Goal: Transaction & Acquisition: Purchase product/service

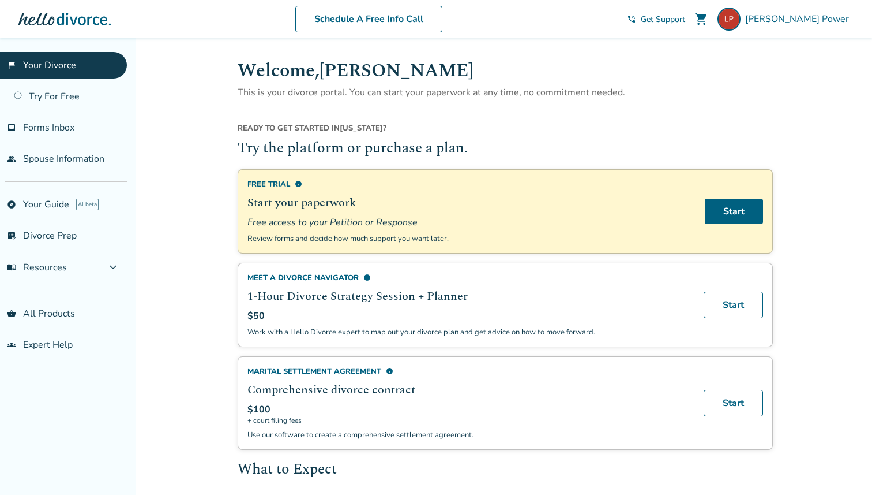
click at [657, 302] on h2 "1-Hour Divorce Strategy Session + Planner" at bounding box center [469, 295] width 443 height 17
click at [732, 302] on link "Start" at bounding box center [733, 304] width 59 height 27
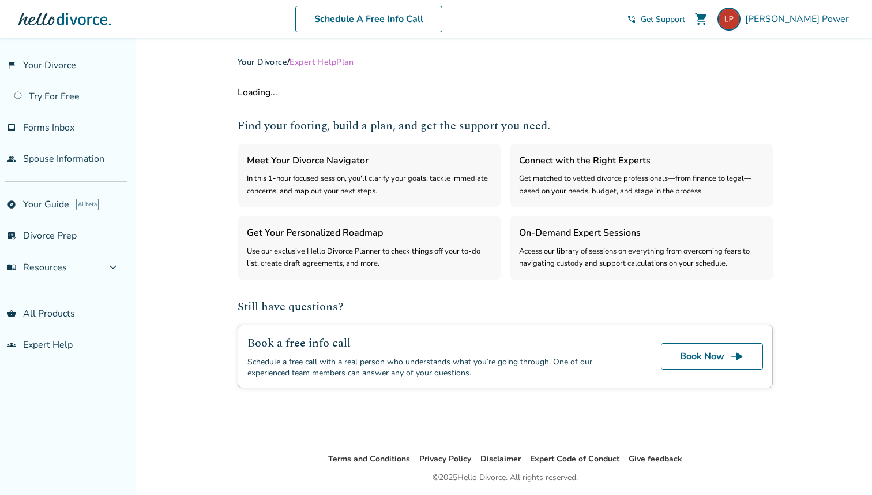
select select "***"
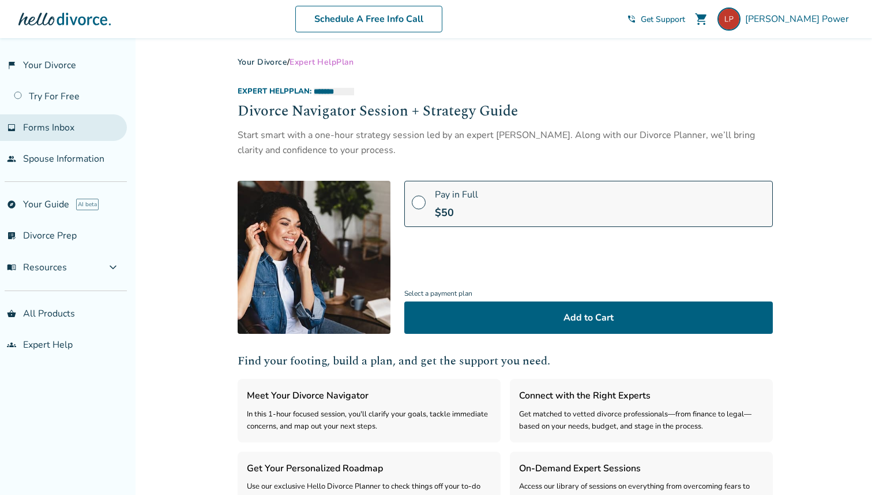
click at [69, 129] on span "Forms Inbox" at bounding box center [48, 127] width 51 height 13
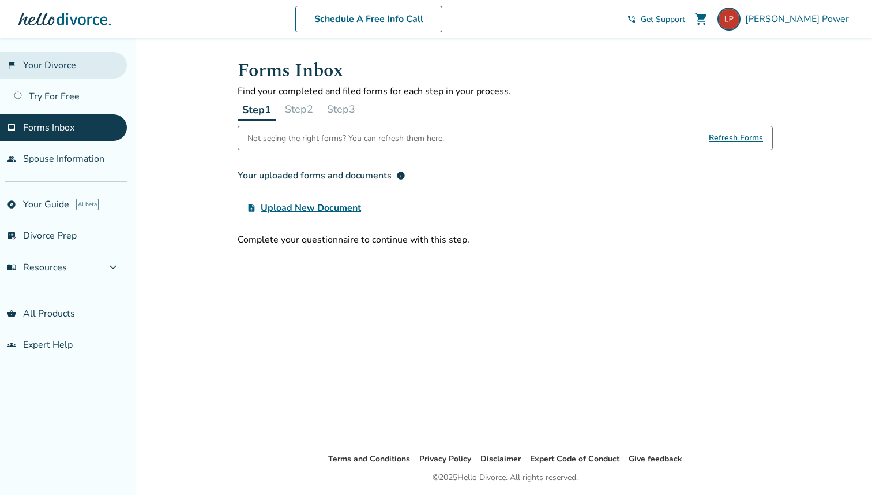
click at [63, 76] on link "flag_2 Your Divorce" at bounding box center [63, 65] width 127 height 27
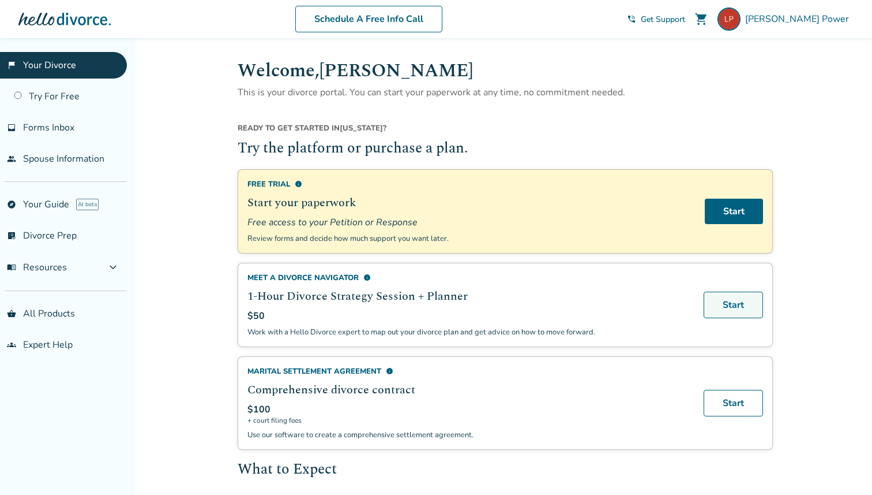
click at [735, 309] on link "Start" at bounding box center [733, 304] width 59 height 27
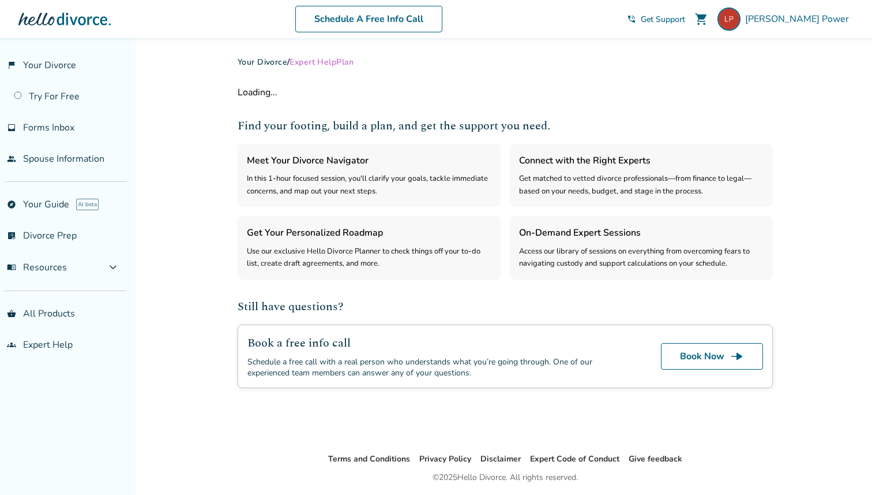
select select "***"
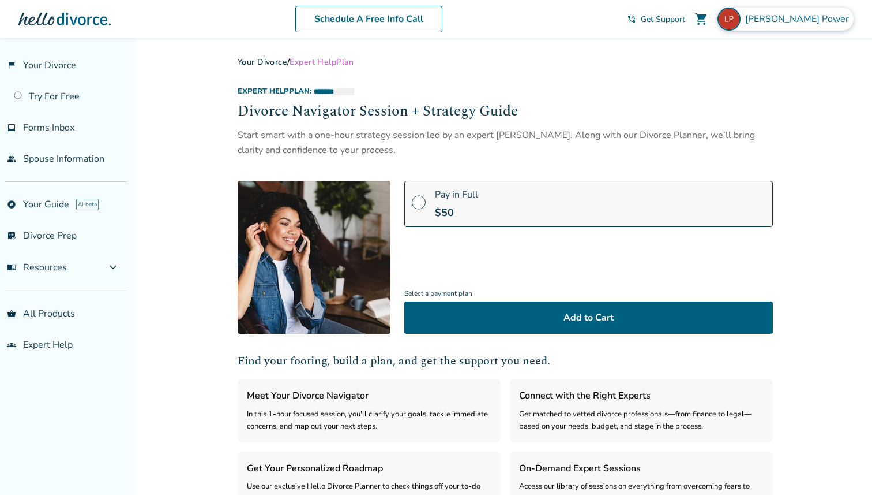
click at [806, 18] on span "[PERSON_NAME]" at bounding box center [800, 19] width 108 height 13
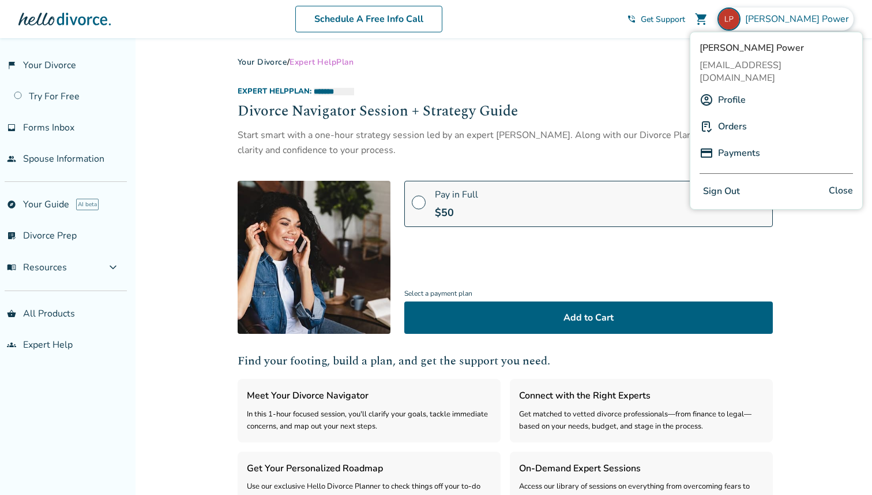
click at [737, 119] on link "Orders" at bounding box center [732, 126] width 29 height 22
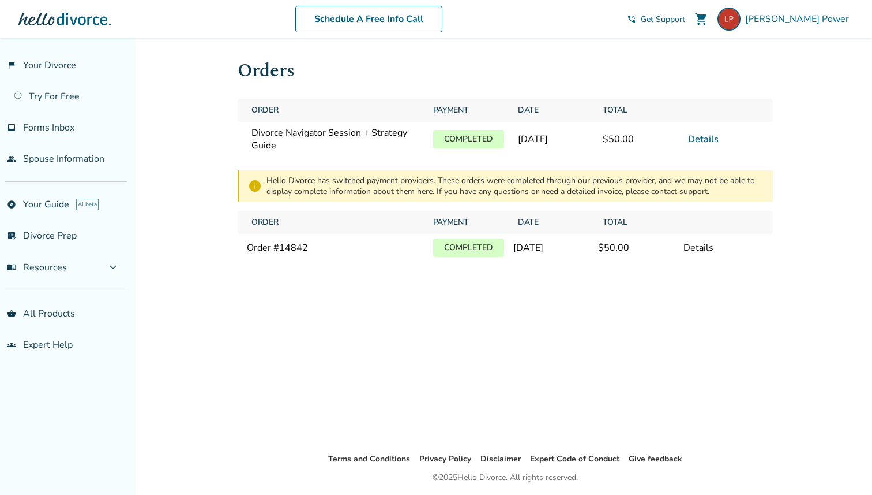
click at [395, 134] on span "Divorce Navigator Session + Strategy Guide" at bounding box center [336, 138] width 168 height 25
click at [705, 138] on link "Details" at bounding box center [703, 139] width 31 height 13
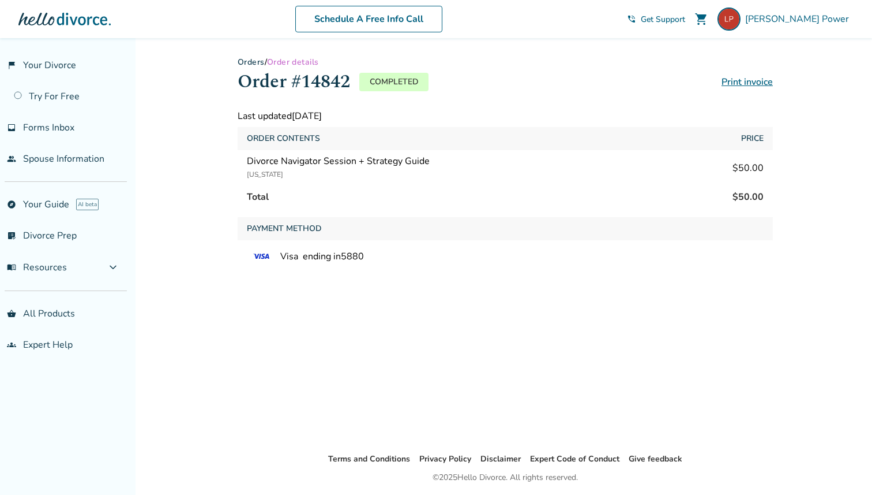
click at [362, 169] on div "[US_STATE]" at bounding box center [338, 174] width 183 height 14
click at [259, 61] on link "Orders" at bounding box center [251, 62] width 27 height 11
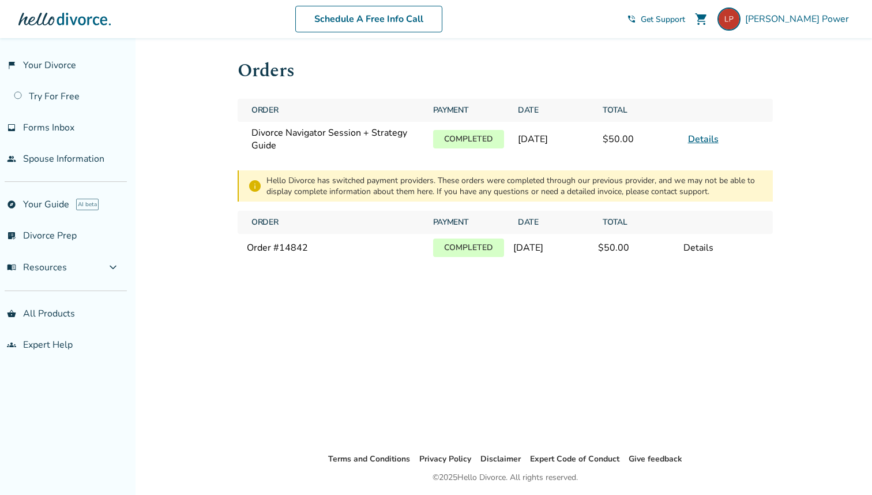
click at [271, 136] on span "Divorce Navigator Session + Strategy Guide" at bounding box center [336, 138] width 168 height 25
click at [59, 69] on link "flag_2 Your Divorce" at bounding box center [63, 65] width 127 height 27
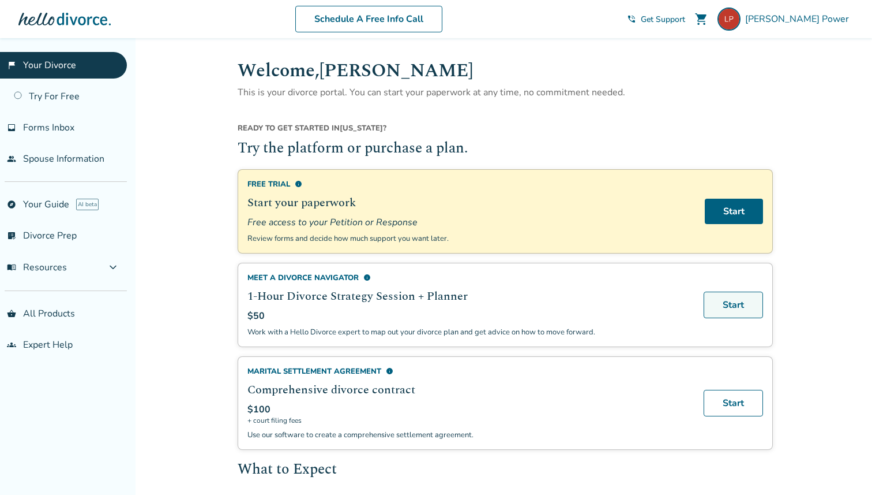
click at [721, 300] on link "Start" at bounding box center [733, 304] width 59 height 27
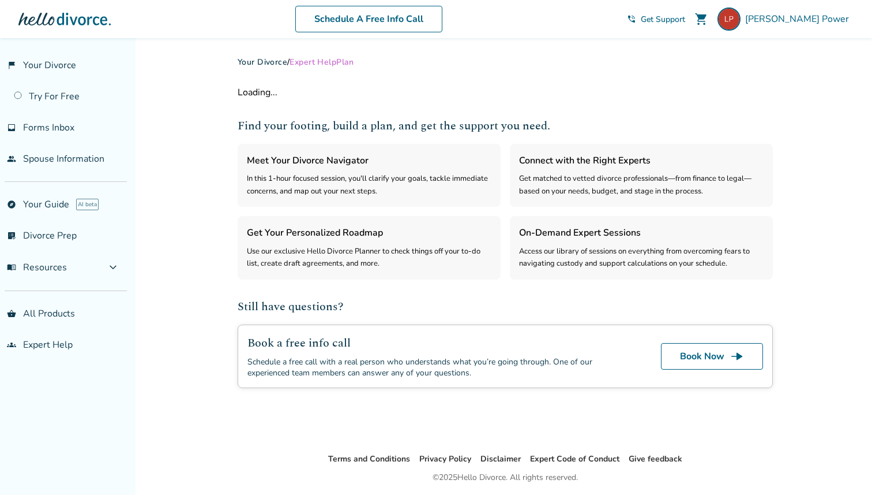
select select "***"
